Goal: Go to known website: Go to known website

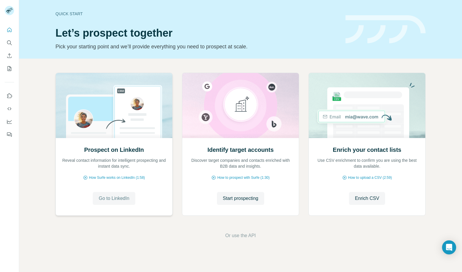
click at [122, 201] on span "Go to LinkedIn" at bounding box center [114, 198] width 31 height 7
